Goal: Complete application form

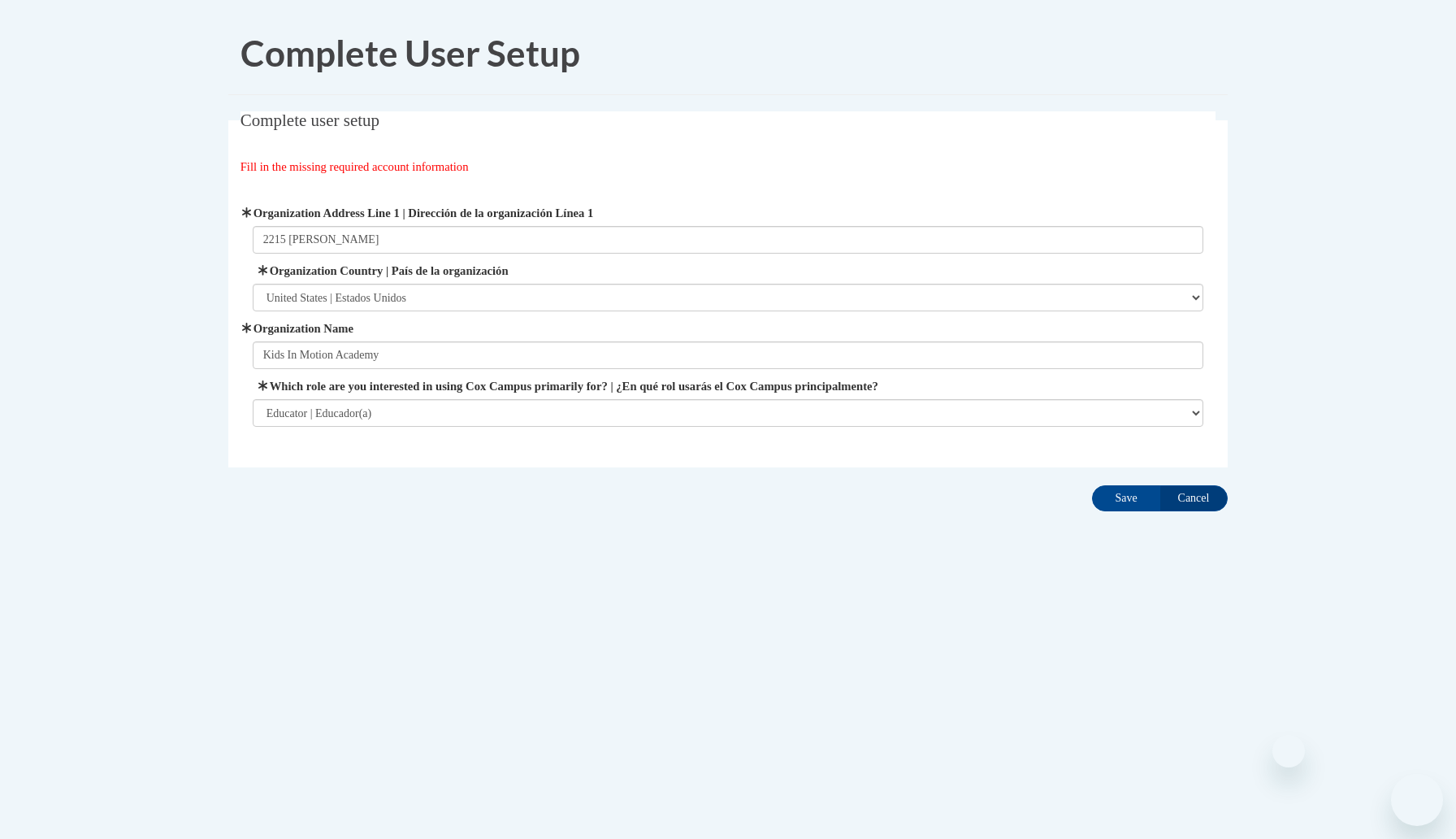
select select "ad49bcad-a171-4b2e-b99c-48b446064914"
select select "fbf2d438-af2f-41f8-98f1-81c410e29de3"
type input "2215 Bethany church rd snellville Ga 30039"
click at [1124, 502] on input "Save" at bounding box center [1127, 498] width 68 height 26
